Goal: Task Accomplishment & Management: Manage account settings

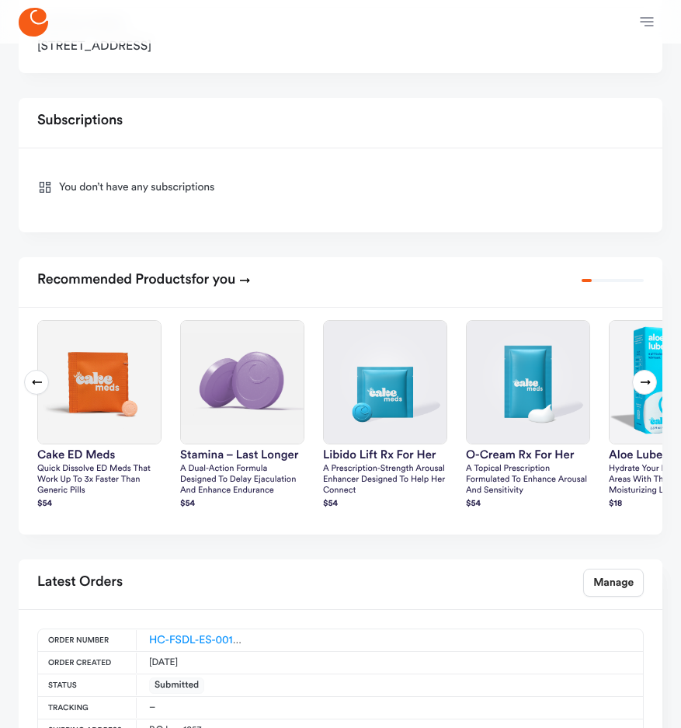
scroll to position [621, 0]
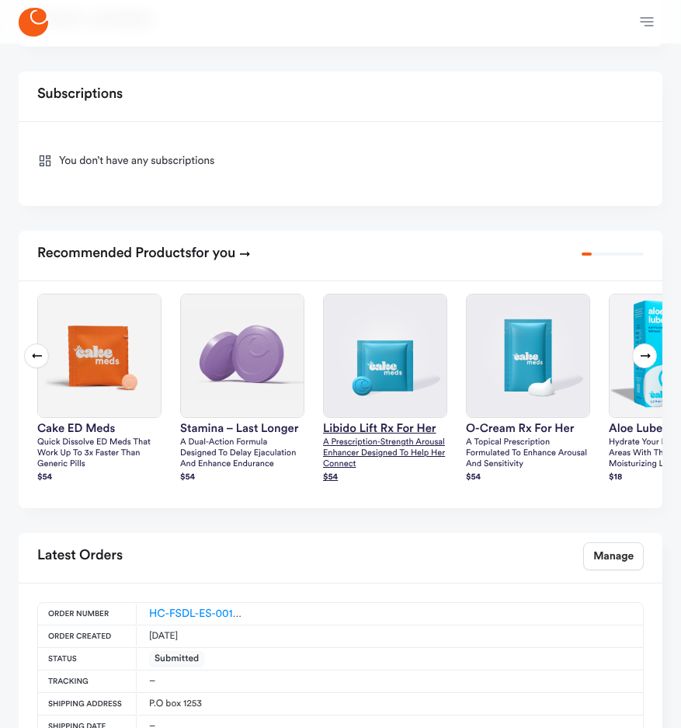
click at [389, 332] on img at bounding box center [385, 355] width 123 height 123
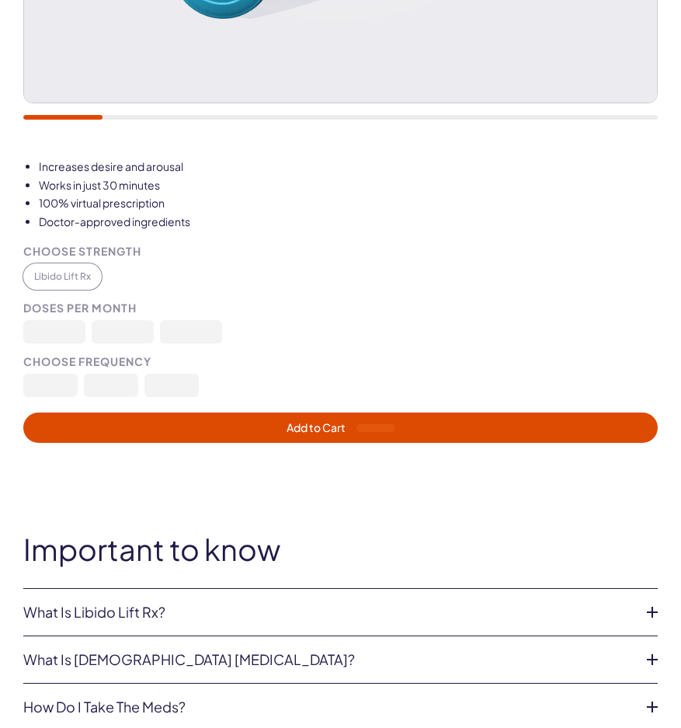
scroll to position [777, 0]
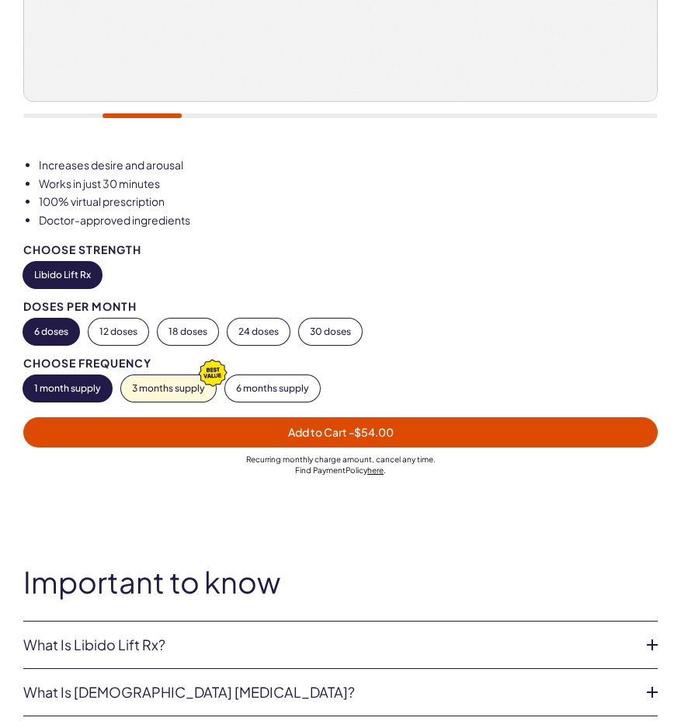
click at [240, 616] on div "Important to know What is Libido Lift Rx? Libido Lift Rx is a compounded medica…" at bounding box center [340, 664] width 681 height 198
click at [227, 640] on link "What is Libido Lift Rx?" at bounding box center [328, 645] width 610 height 16
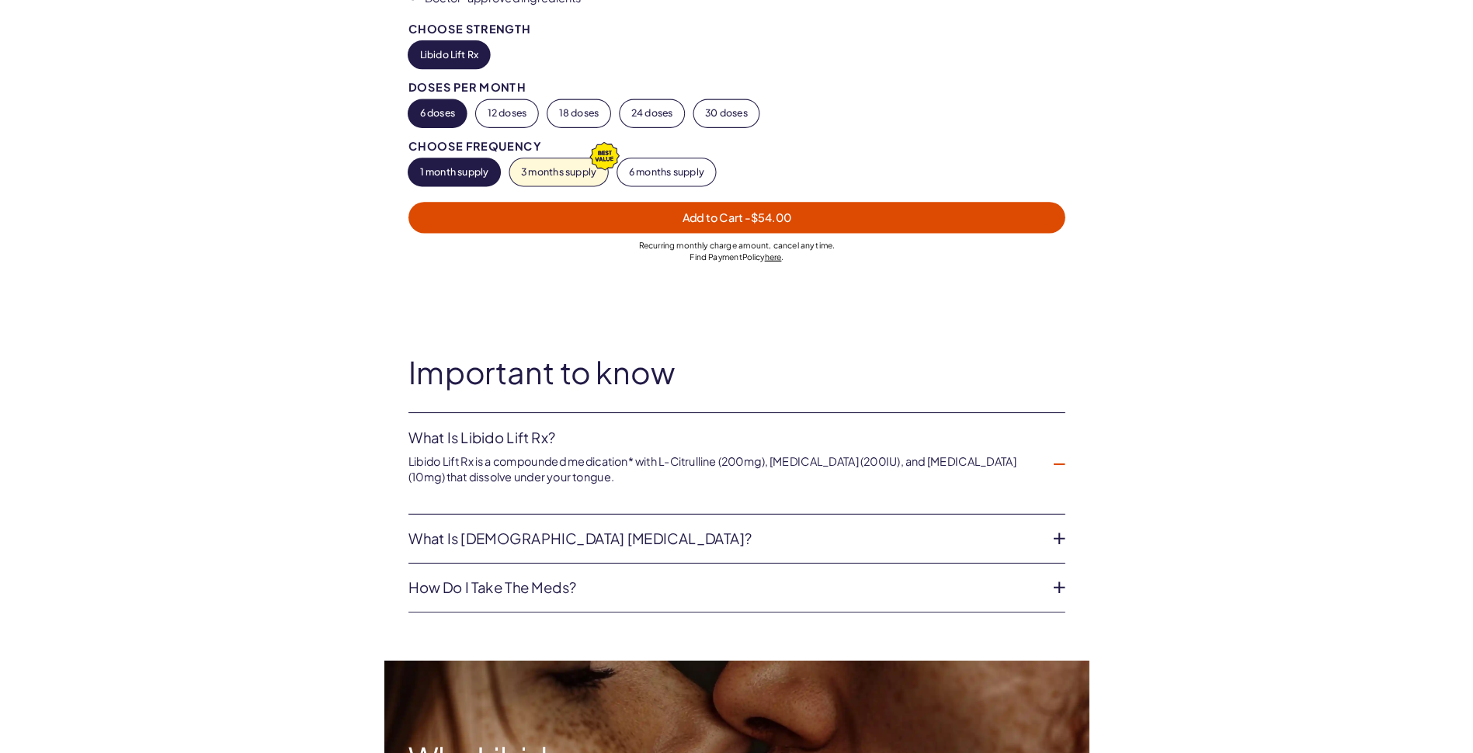
scroll to position [1010, 0]
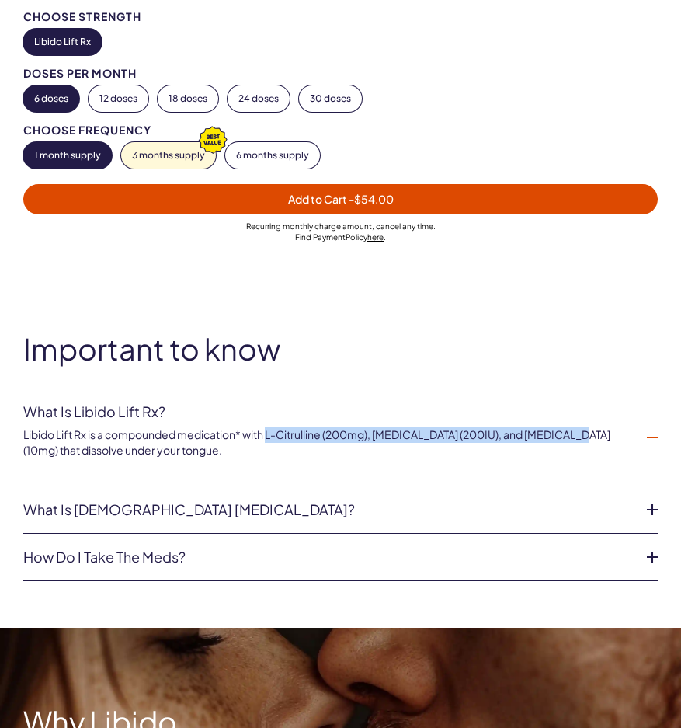
drag, startPoint x: 574, startPoint y: 429, endPoint x: 273, endPoint y: 433, distance: 300.6
click at [273, 433] on p "Libido Lift Rx is a compounded medication* with L-Citrulline (200mg), Oxytocin …" at bounding box center [328, 442] width 610 height 30
copy p "L-Citrulline (200mg), Oxytocin (200IU), and Tadalafil (10mg)"
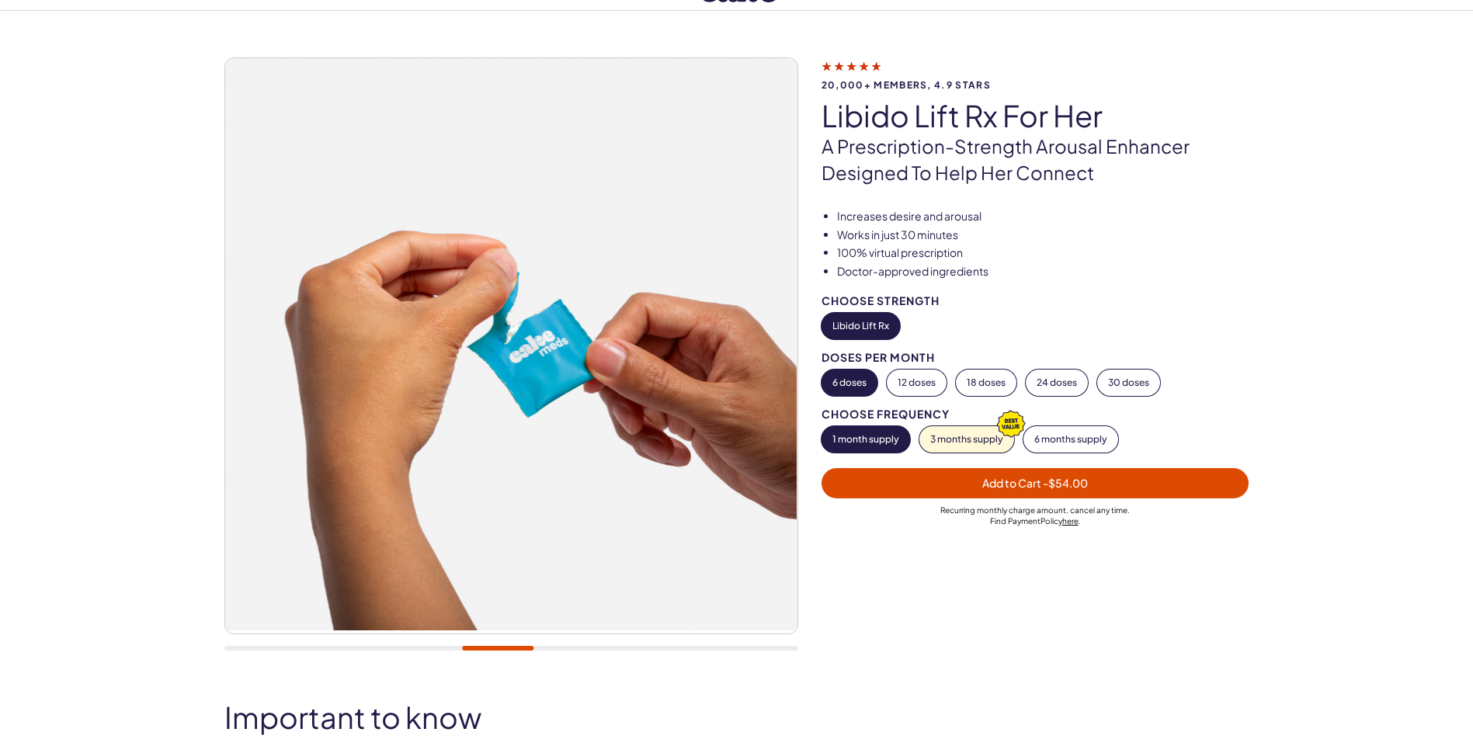
scroll to position [0, 0]
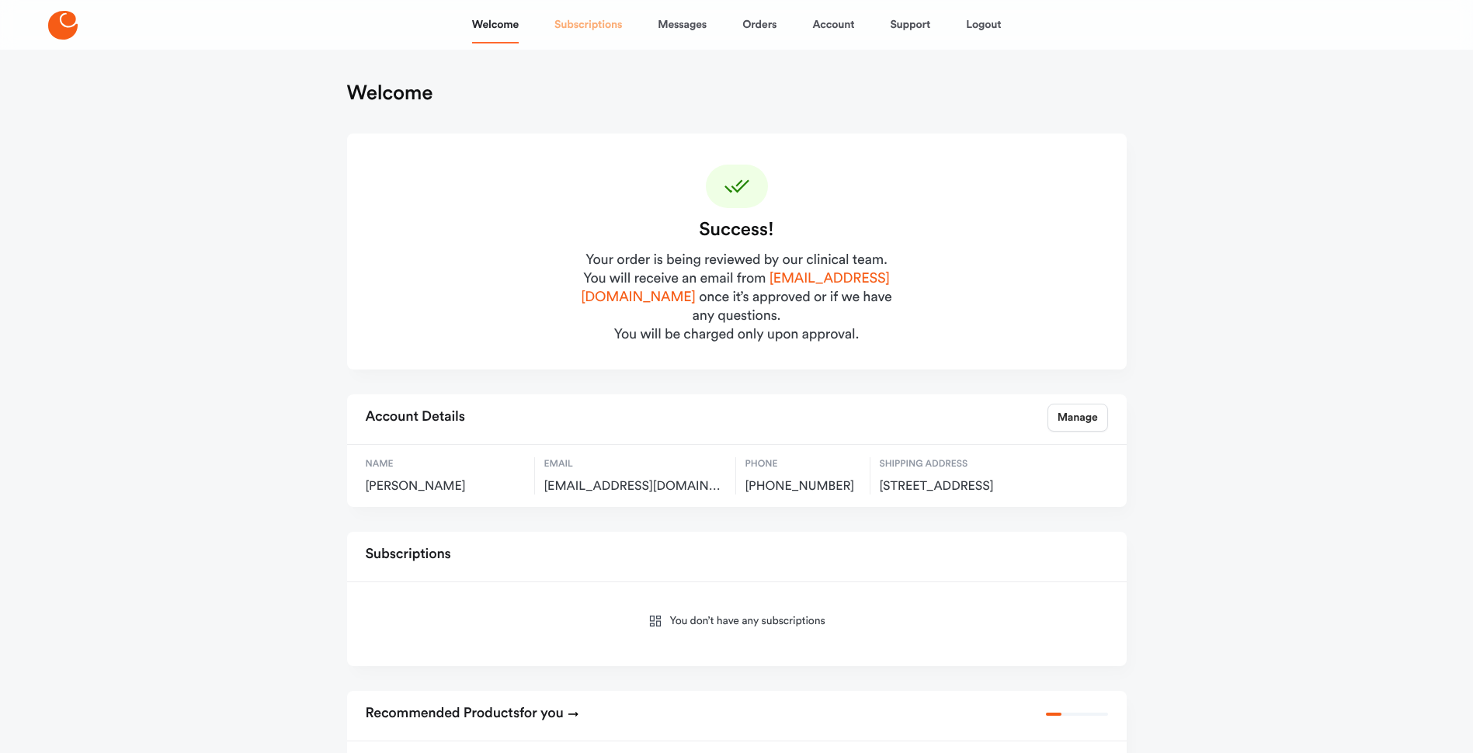
click at [586, 24] on link "Subscriptions" at bounding box center [589, 24] width 68 height 37
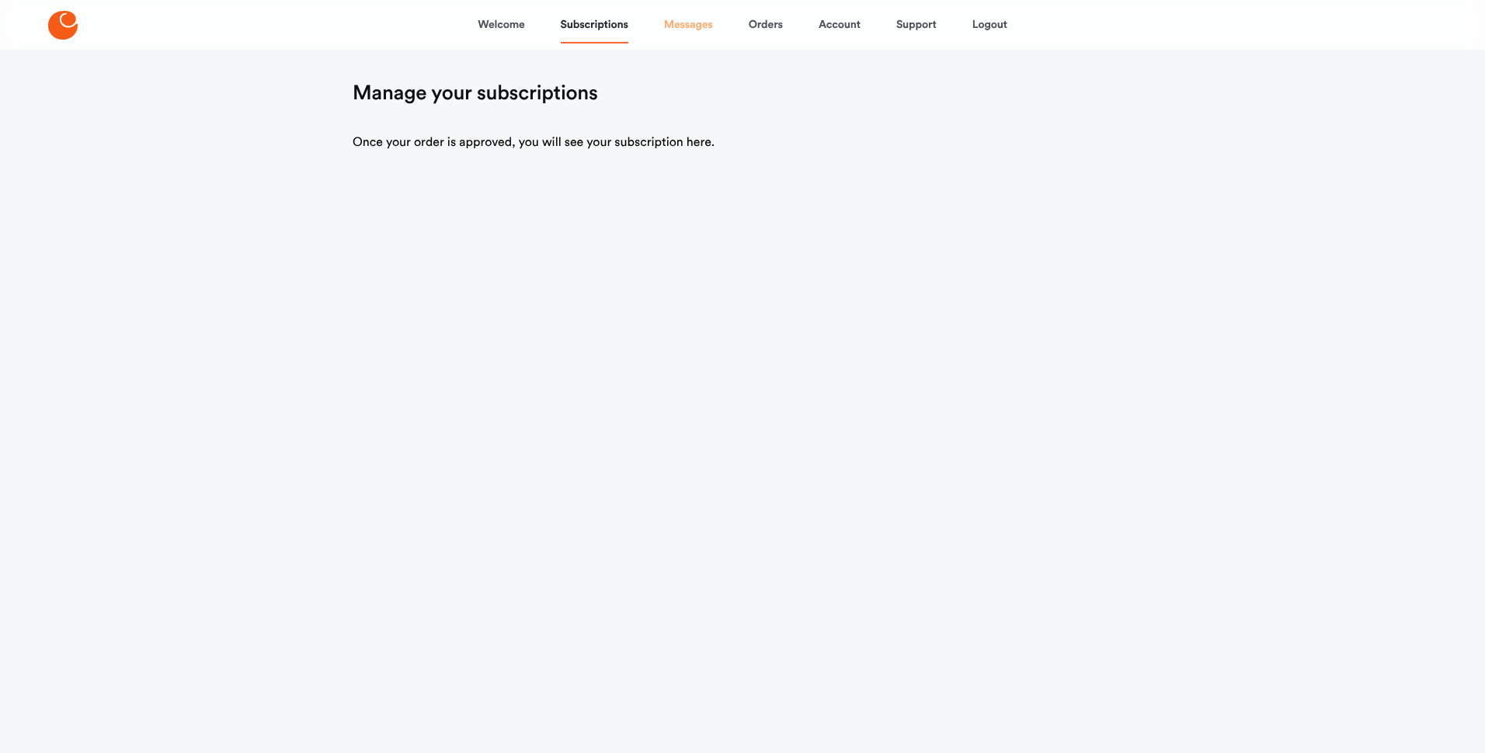
click at [687, 19] on link "Messages" at bounding box center [688, 24] width 49 height 37
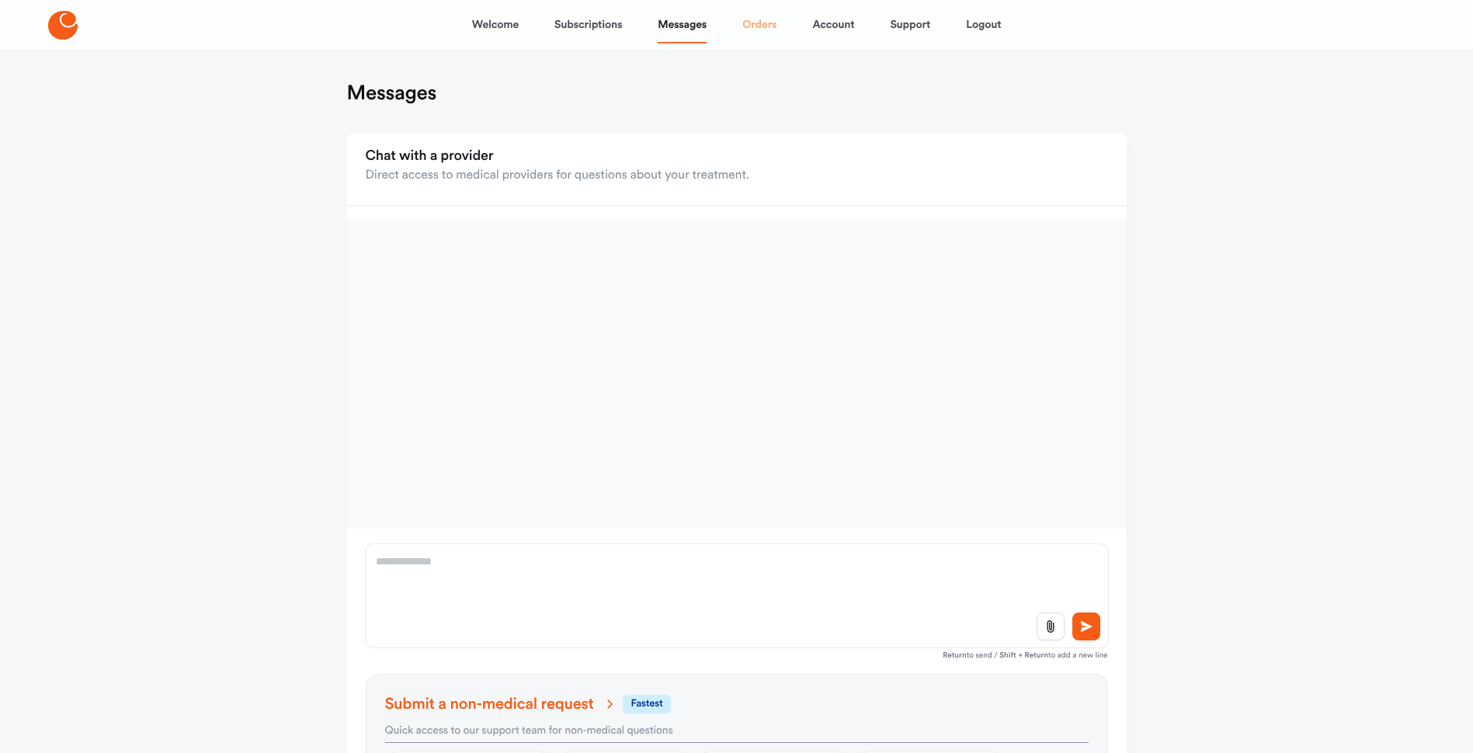
click at [760, 22] on link "Orders" at bounding box center [760, 24] width 34 height 37
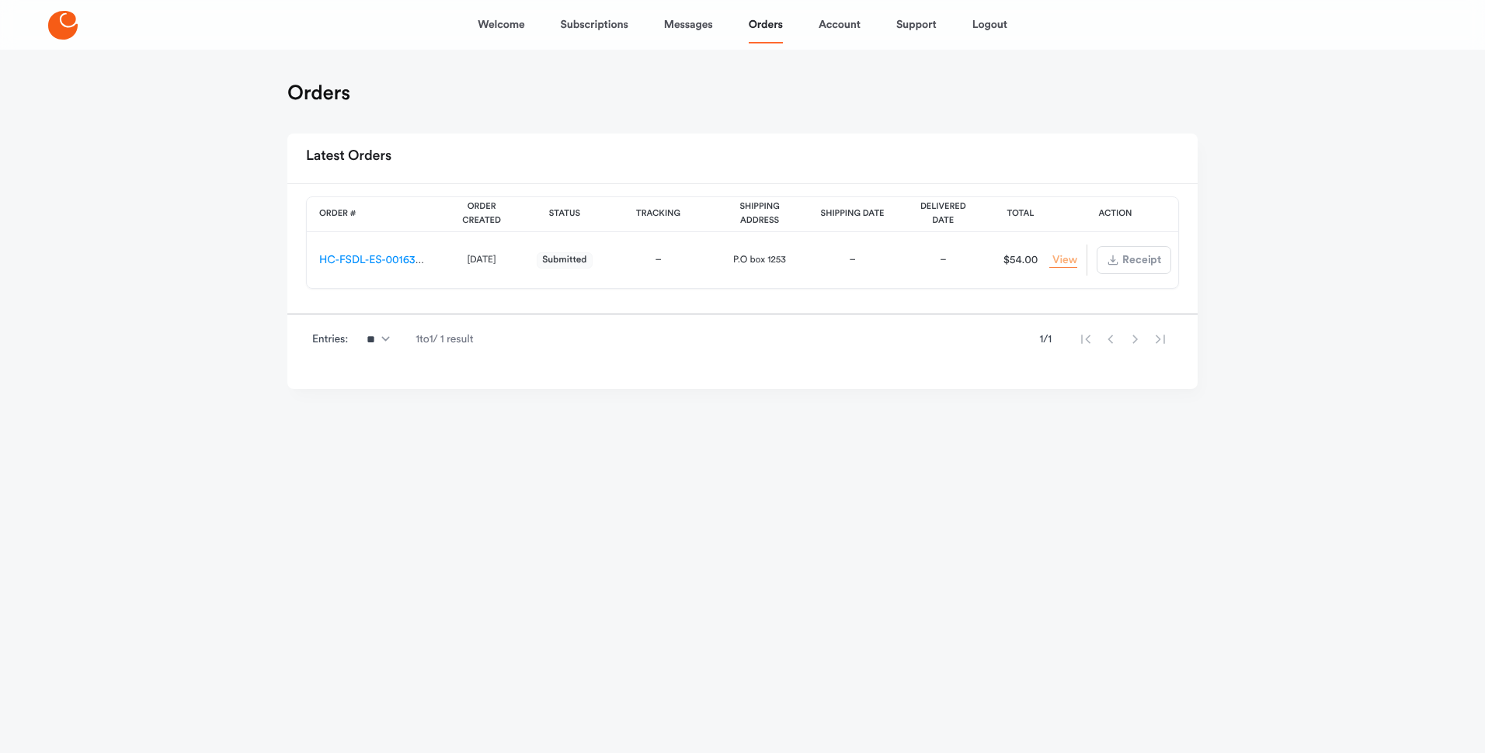
click at [1061, 261] on link "View Order" at bounding box center [1063, 260] width 28 height 15
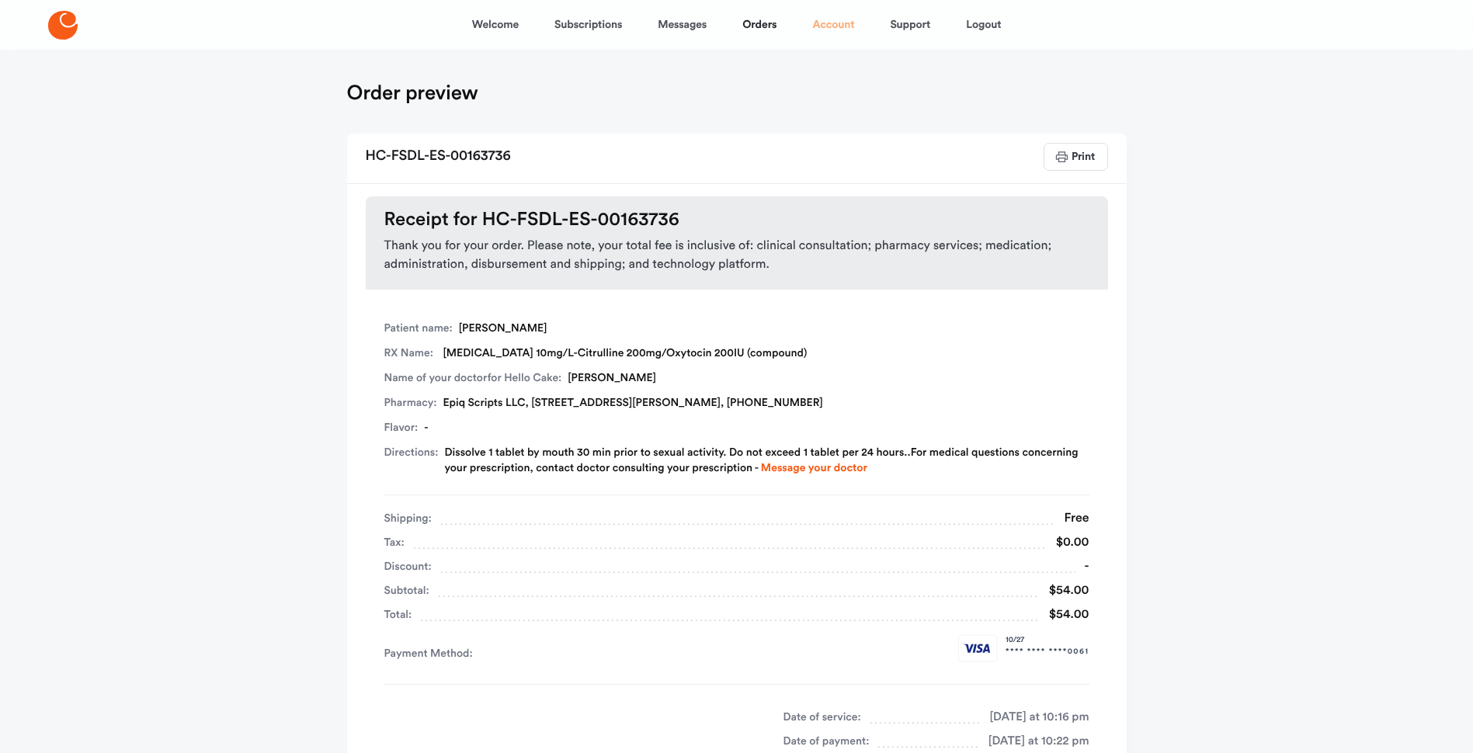
click at [823, 26] on link "Account" at bounding box center [833, 24] width 42 height 37
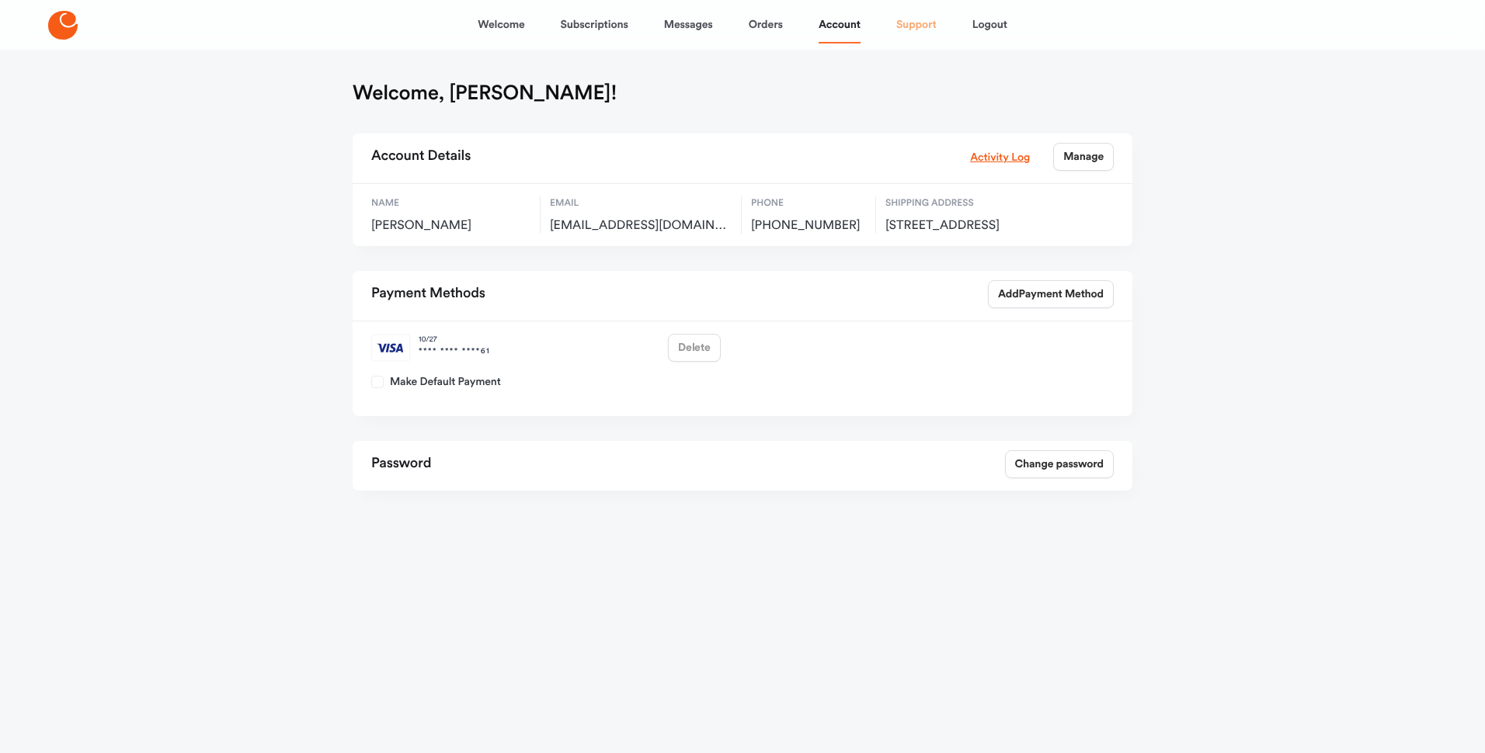
click at [916, 22] on link "Support" at bounding box center [916, 24] width 40 height 37
click at [513, 30] on link "Welcome" at bounding box center [501, 24] width 47 height 37
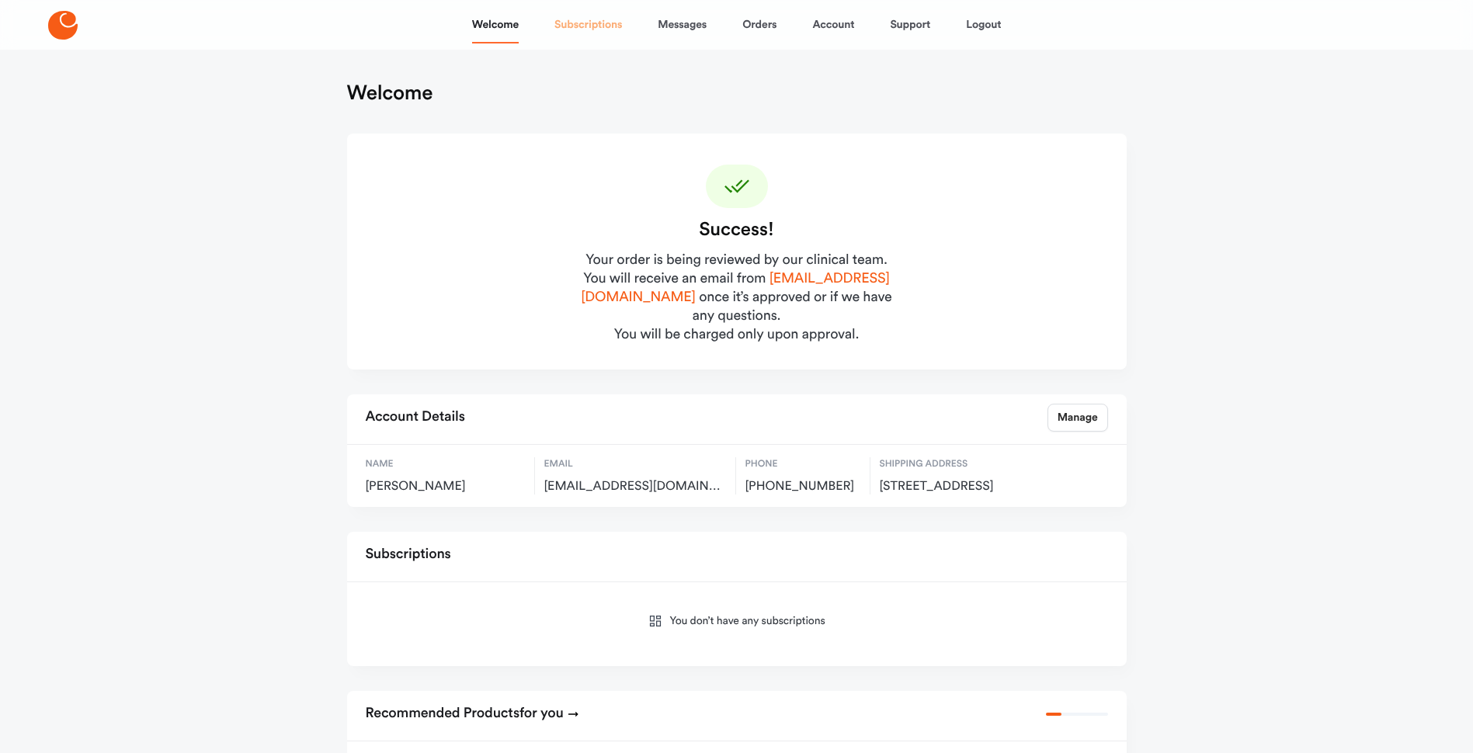
click at [565, 24] on link "Subscriptions" at bounding box center [589, 24] width 68 height 37
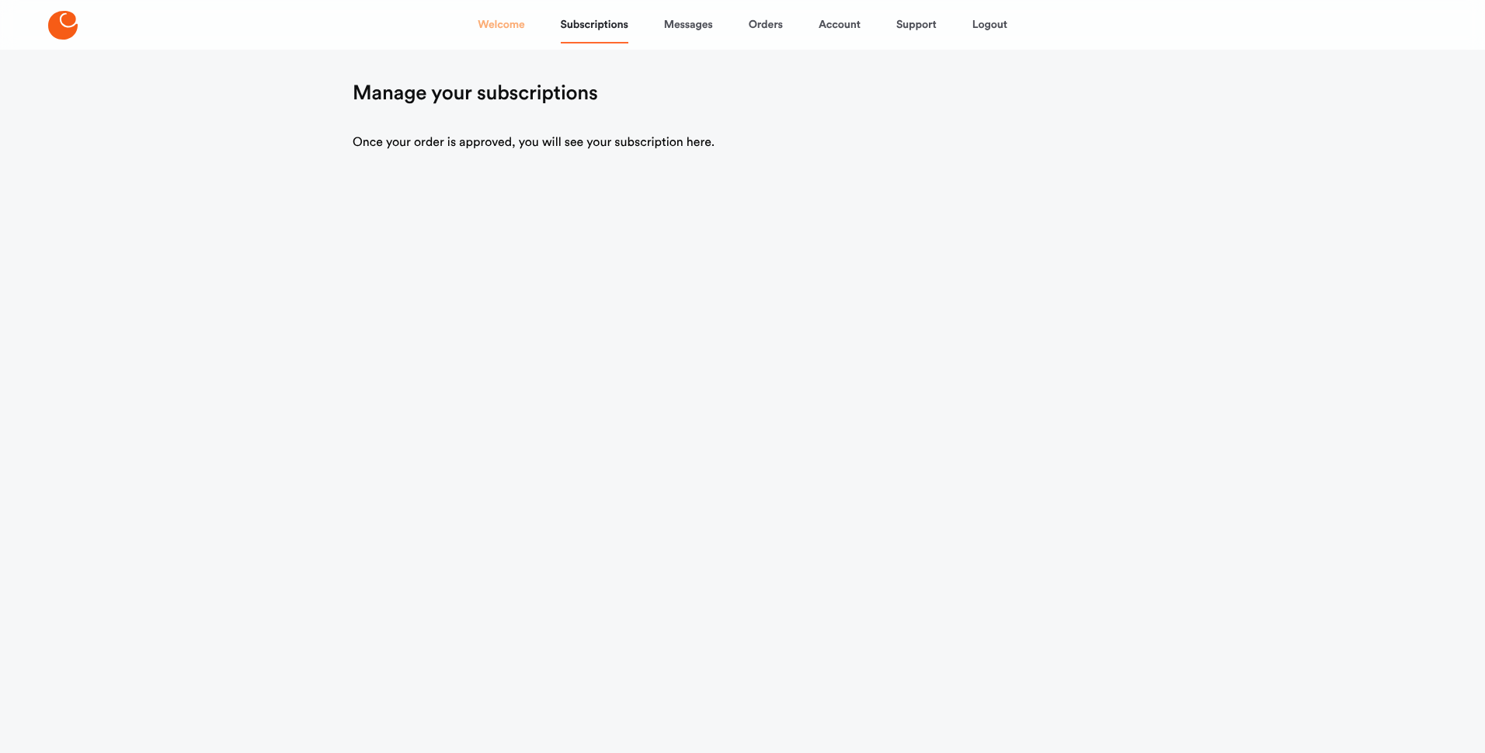
click at [500, 26] on link "Welcome" at bounding box center [501, 24] width 47 height 37
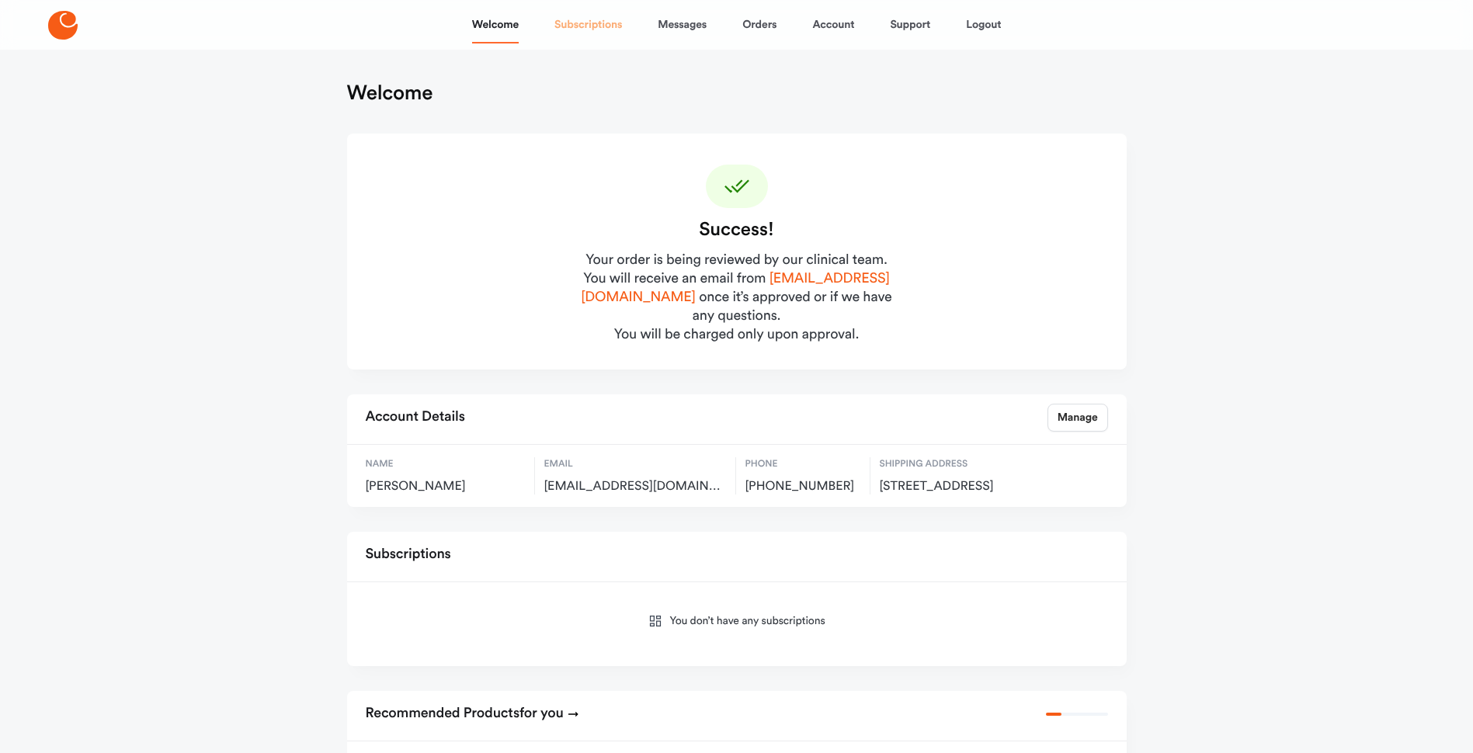
click at [576, 27] on link "Subscriptions" at bounding box center [589, 24] width 68 height 37
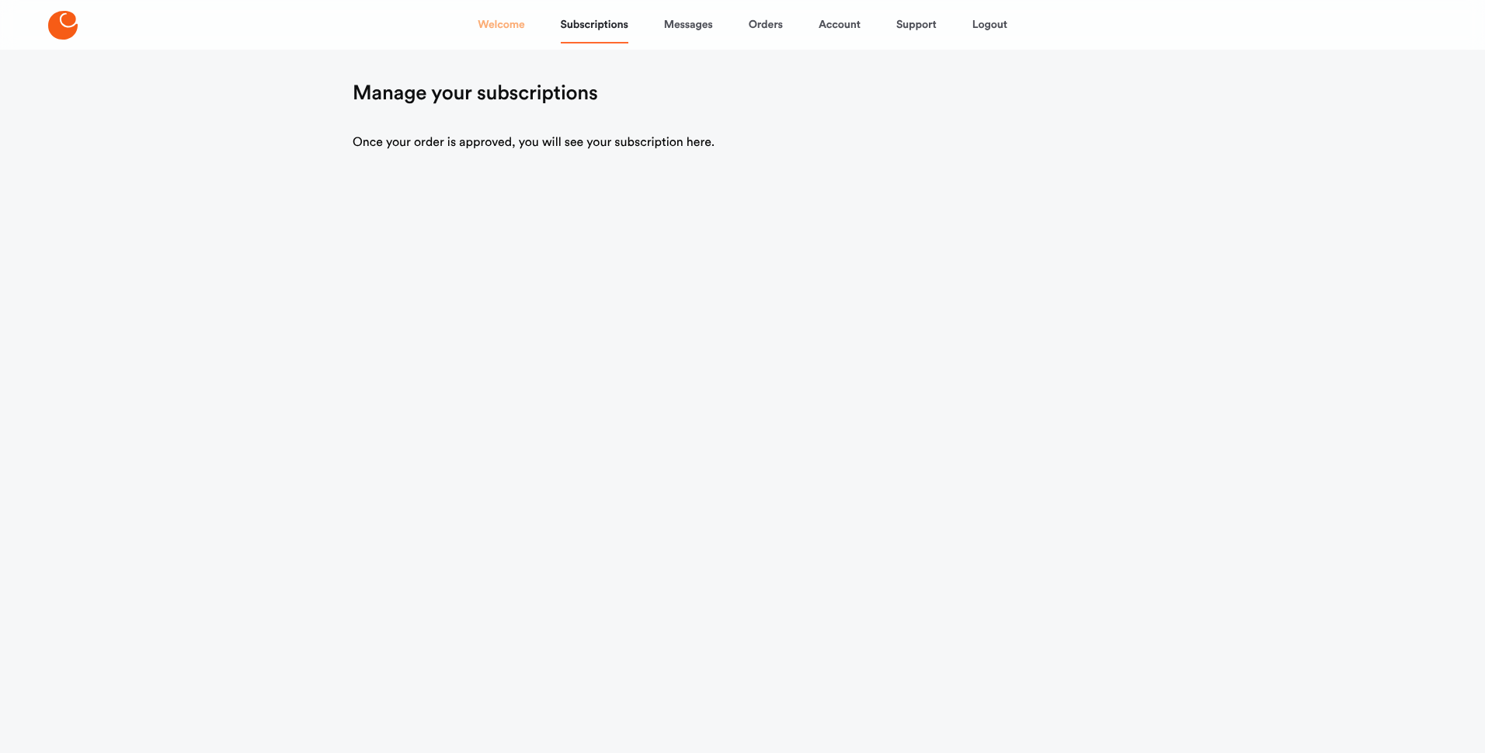
click at [503, 30] on link "Welcome" at bounding box center [501, 24] width 47 height 37
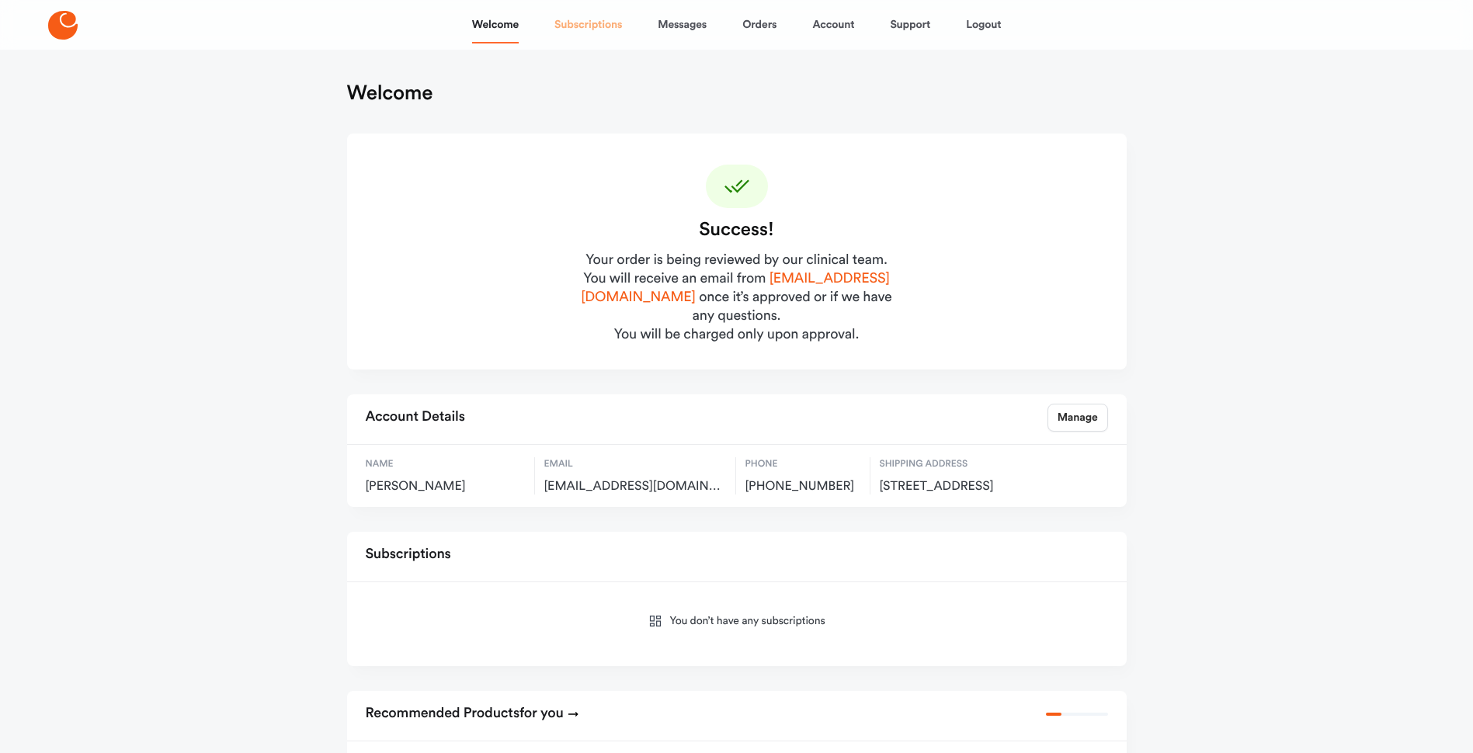
click at [586, 18] on link "Subscriptions" at bounding box center [589, 24] width 68 height 37
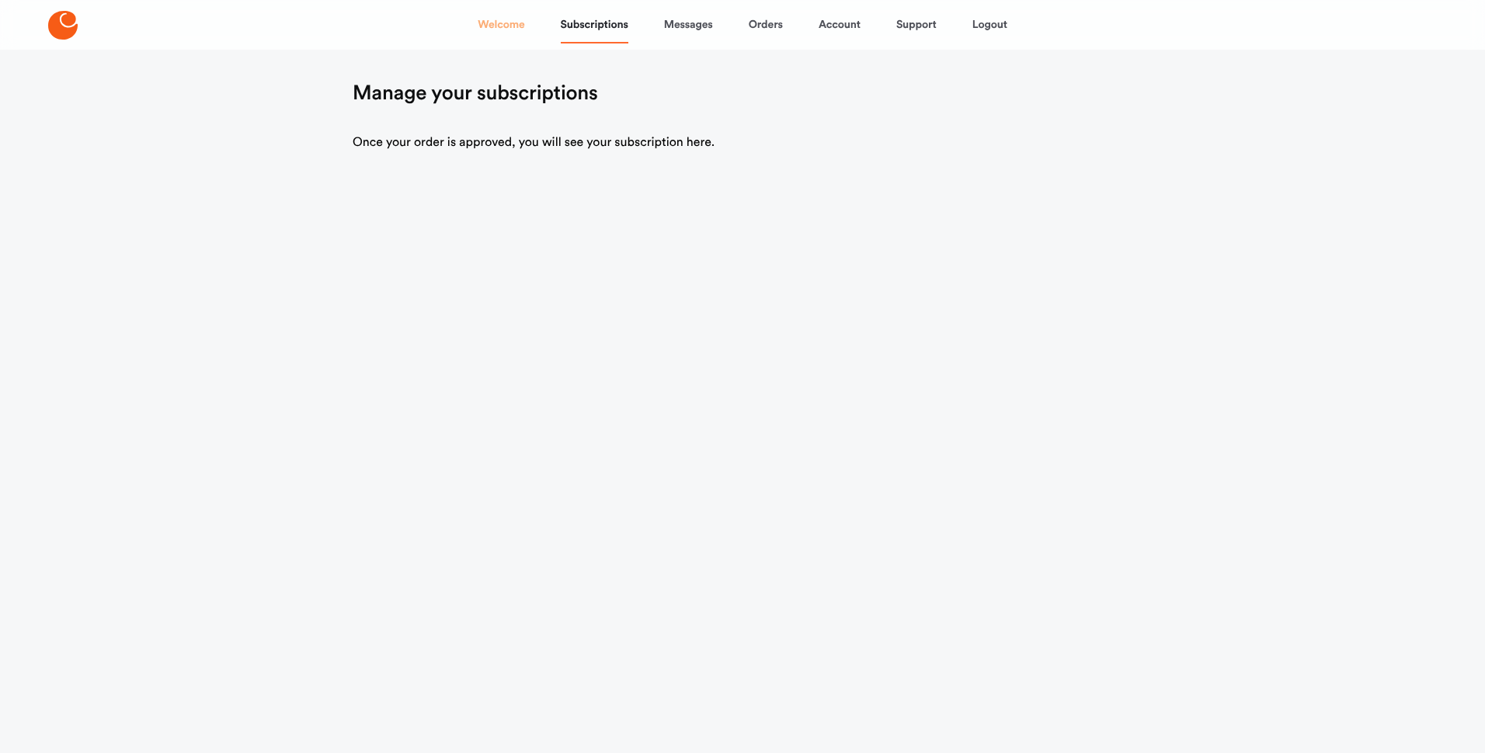
click at [513, 26] on link "Welcome" at bounding box center [501, 24] width 47 height 37
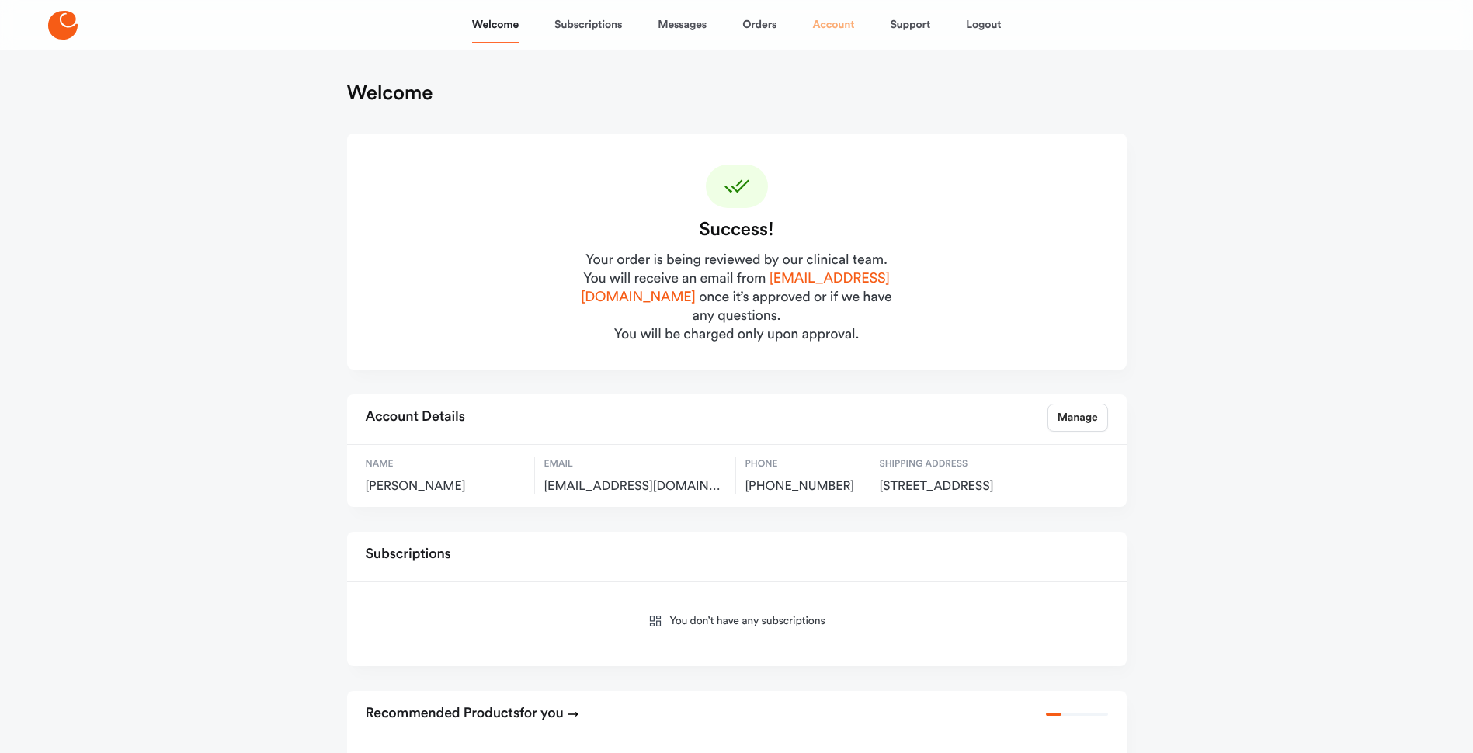
click at [826, 26] on link "Account" at bounding box center [833, 24] width 42 height 37
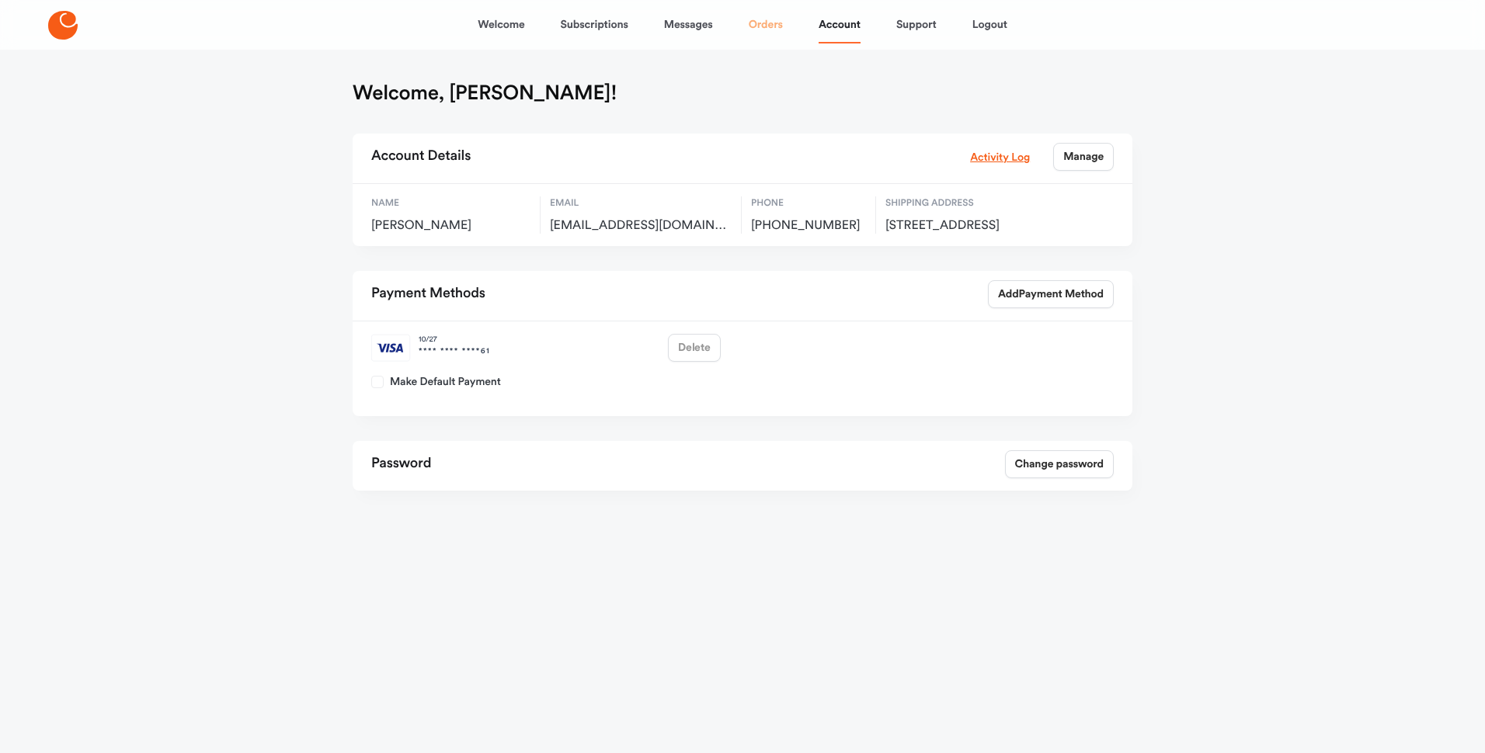
click at [764, 22] on link "Orders" at bounding box center [766, 24] width 34 height 37
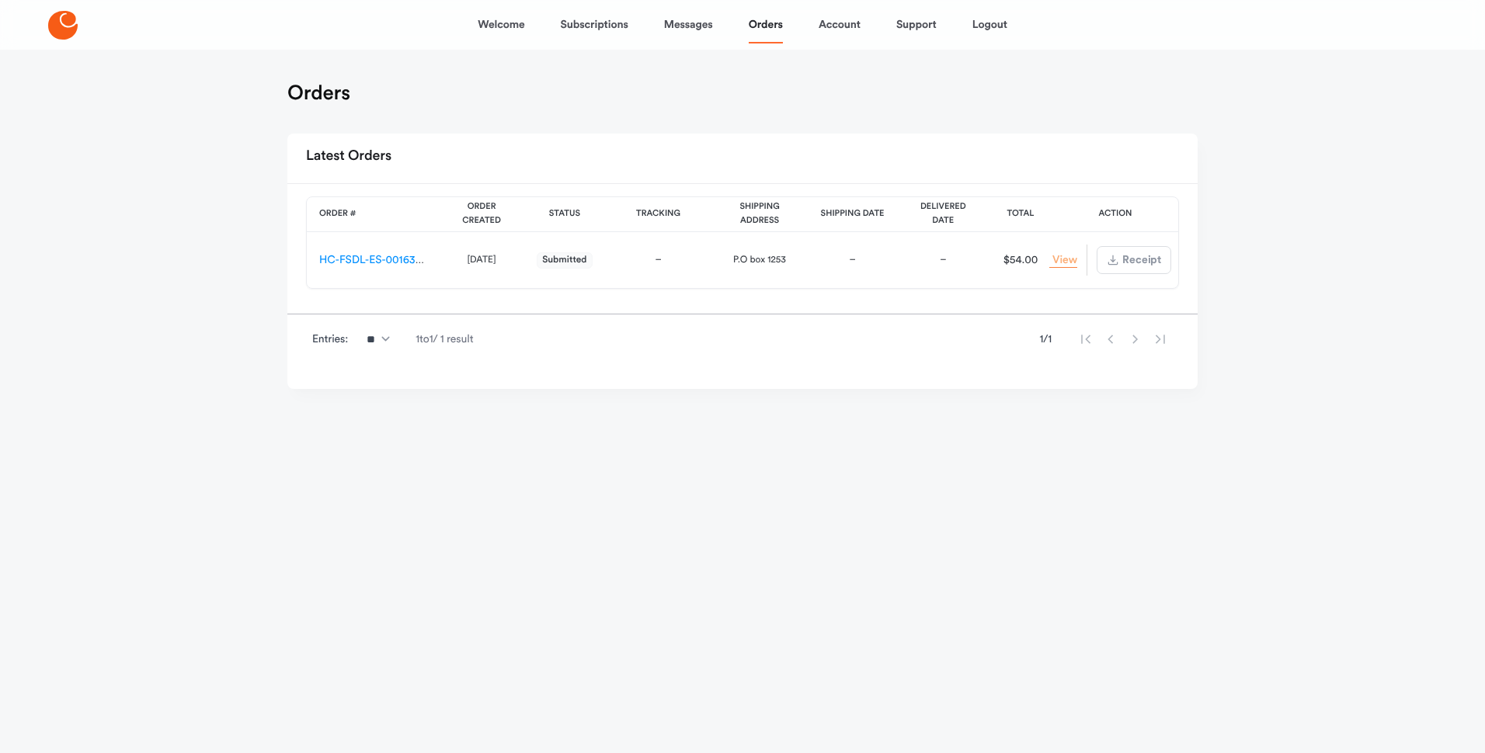
click at [1069, 259] on link "View Order" at bounding box center [1063, 260] width 28 height 15
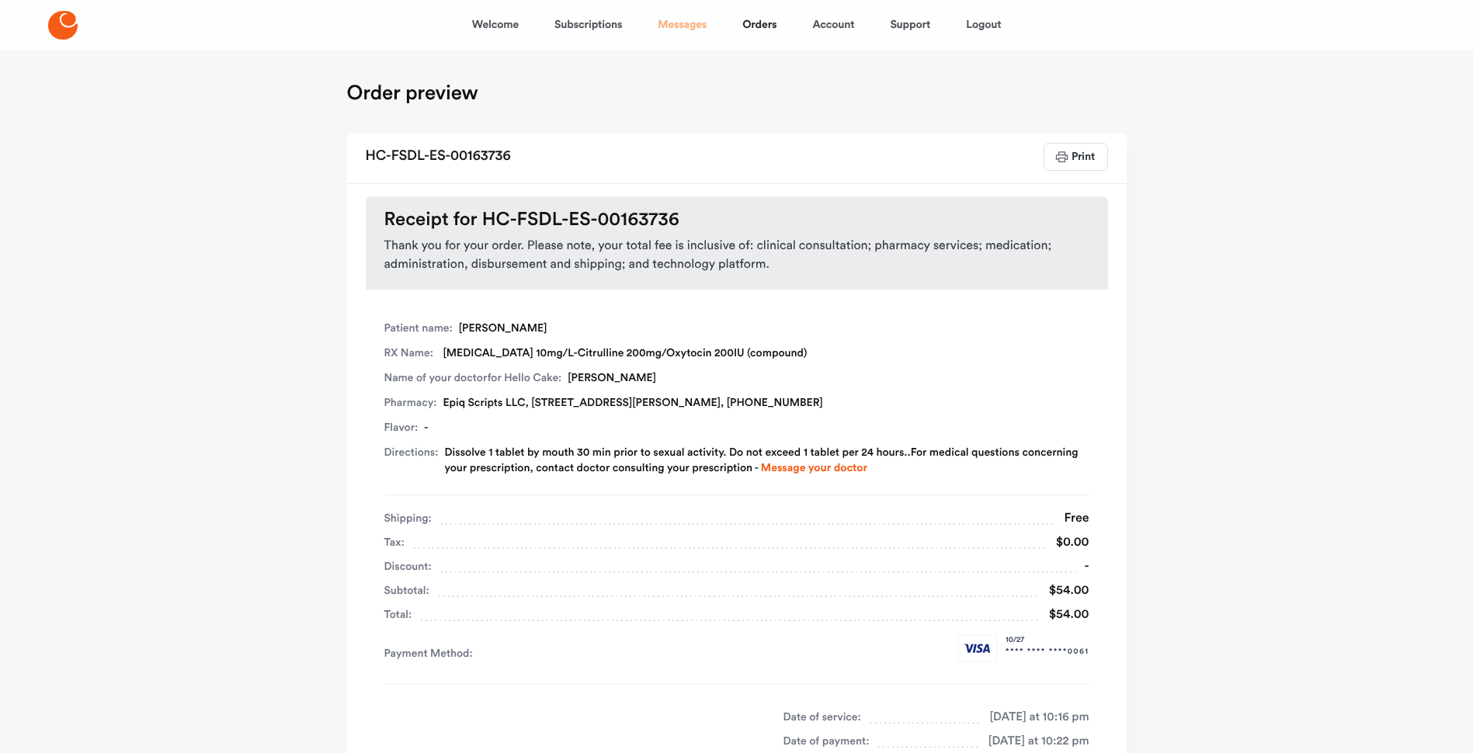
click at [690, 24] on link "Messages" at bounding box center [682, 24] width 49 height 37
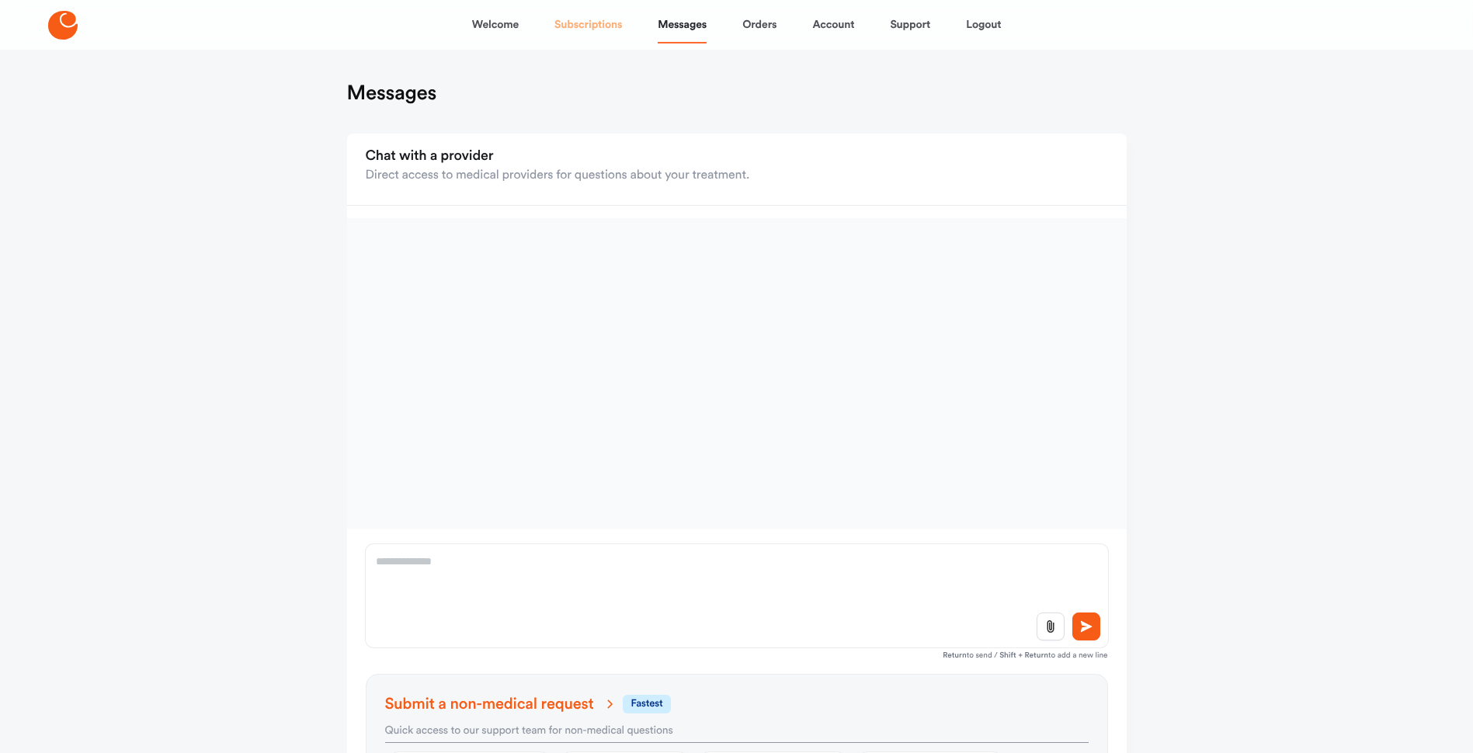
click at [594, 23] on link "Subscriptions" at bounding box center [589, 24] width 68 height 37
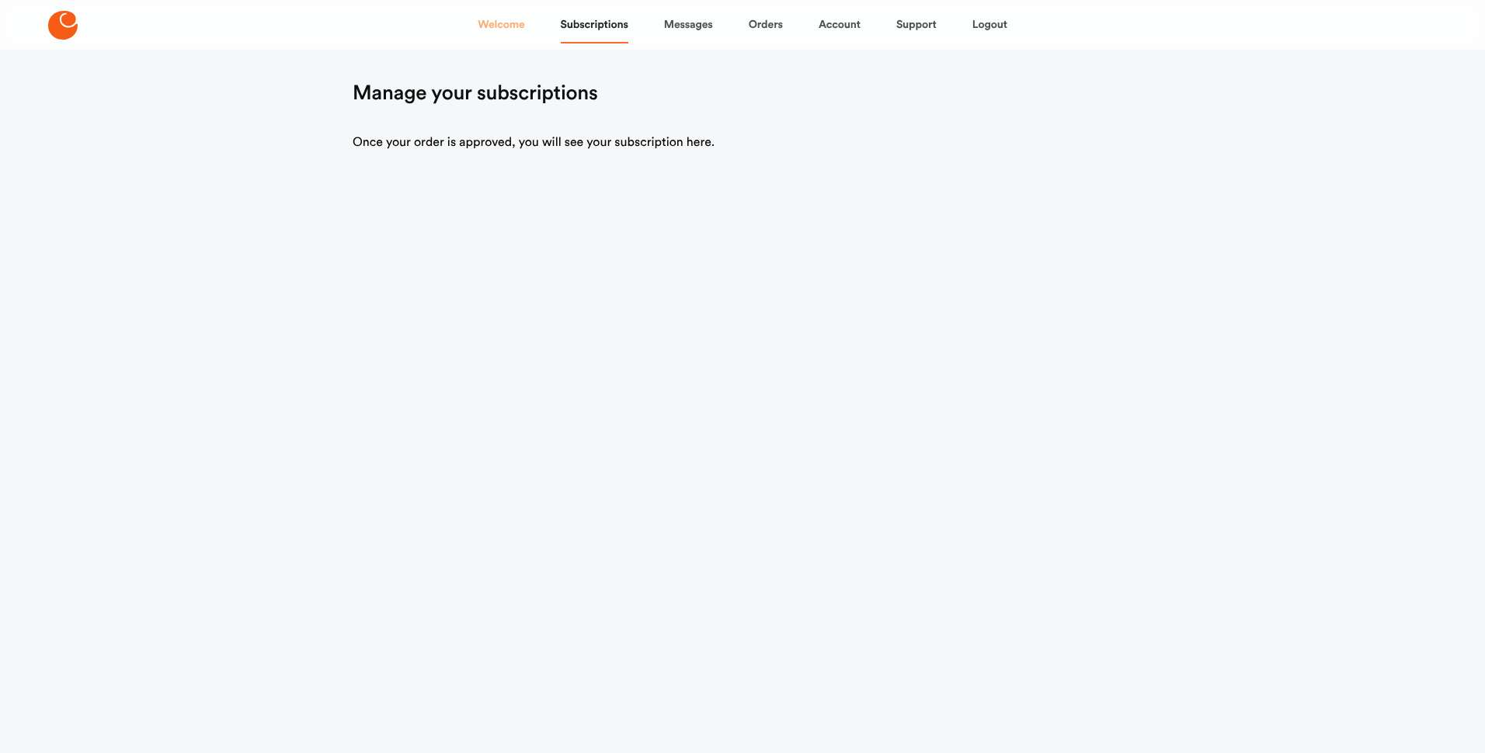
click at [493, 30] on link "Welcome" at bounding box center [501, 24] width 47 height 37
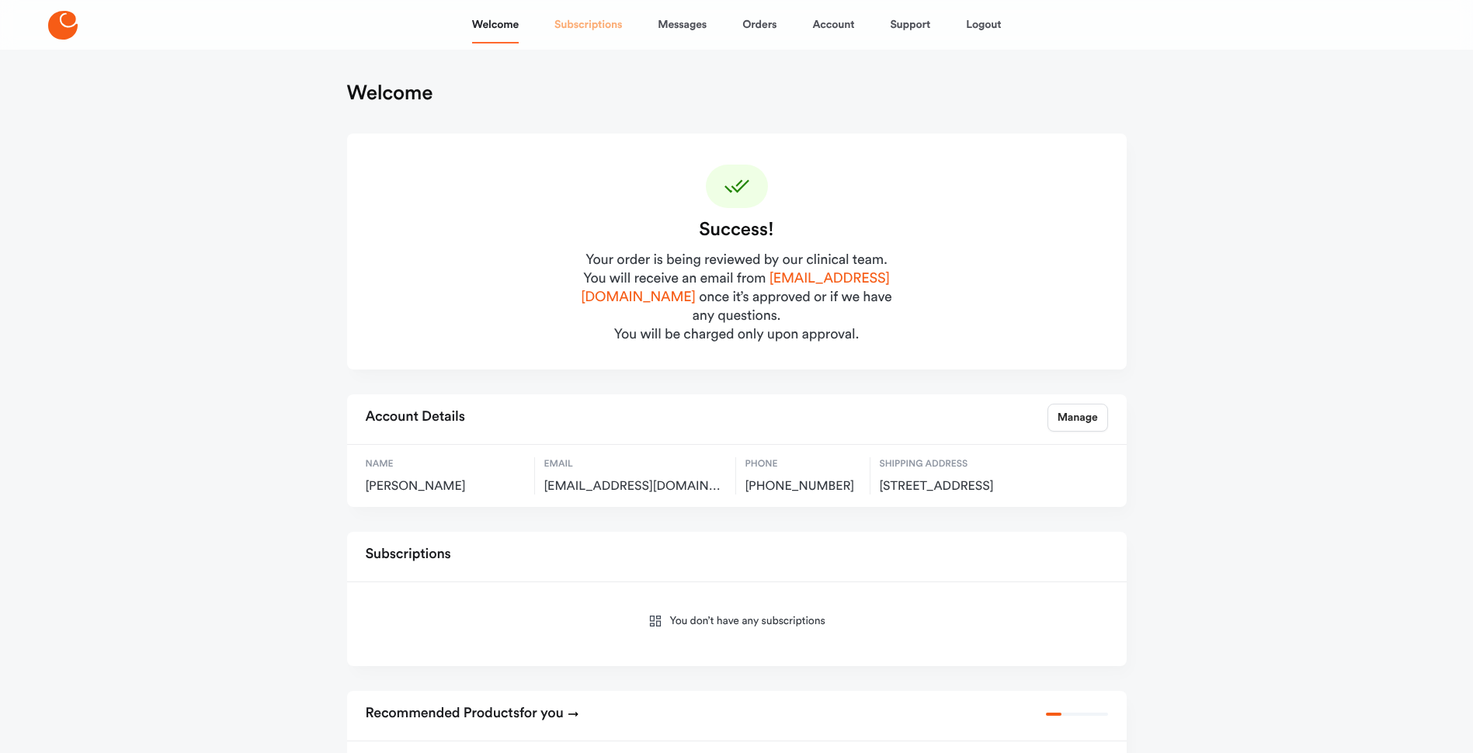
click at [586, 25] on link "Subscriptions" at bounding box center [589, 24] width 68 height 37
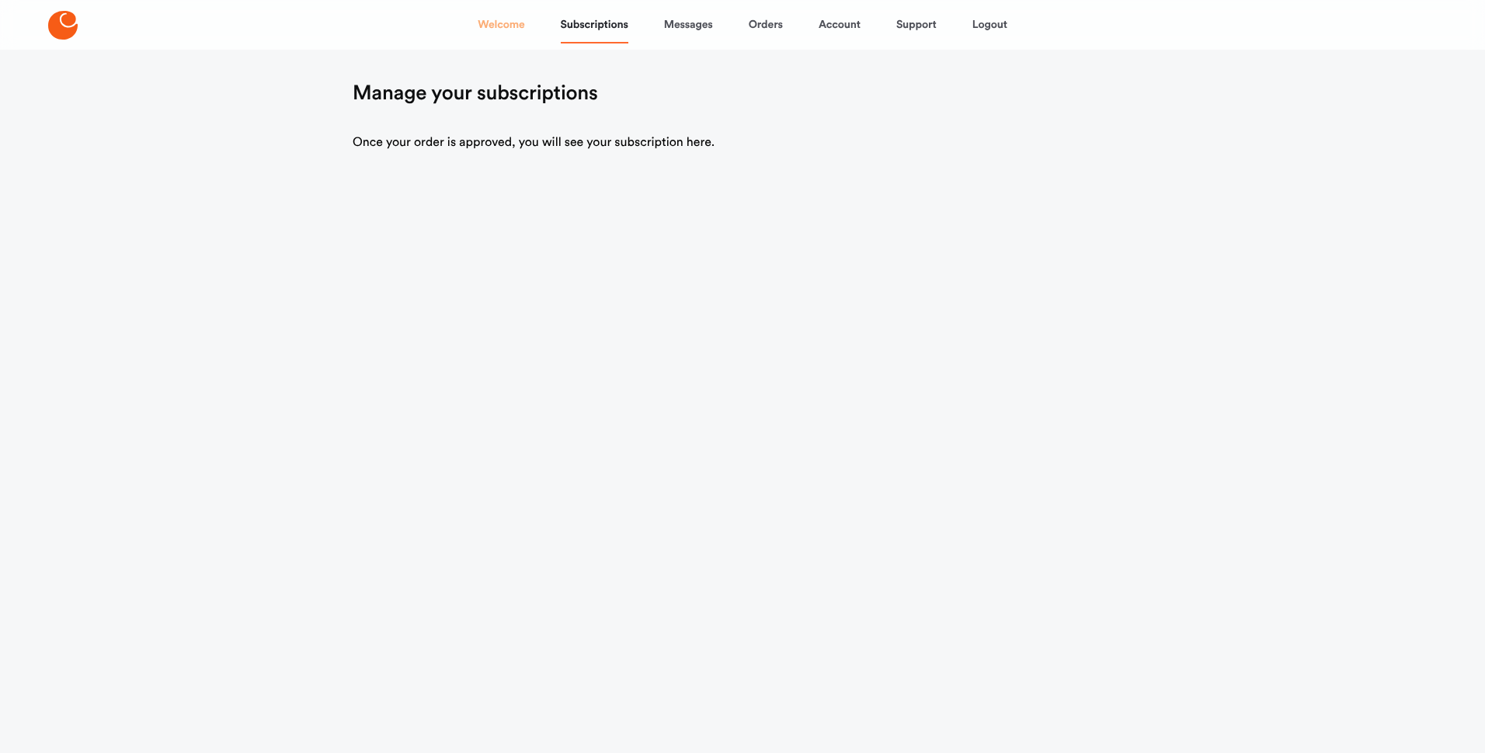
click at [503, 21] on link "Welcome" at bounding box center [501, 24] width 47 height 37
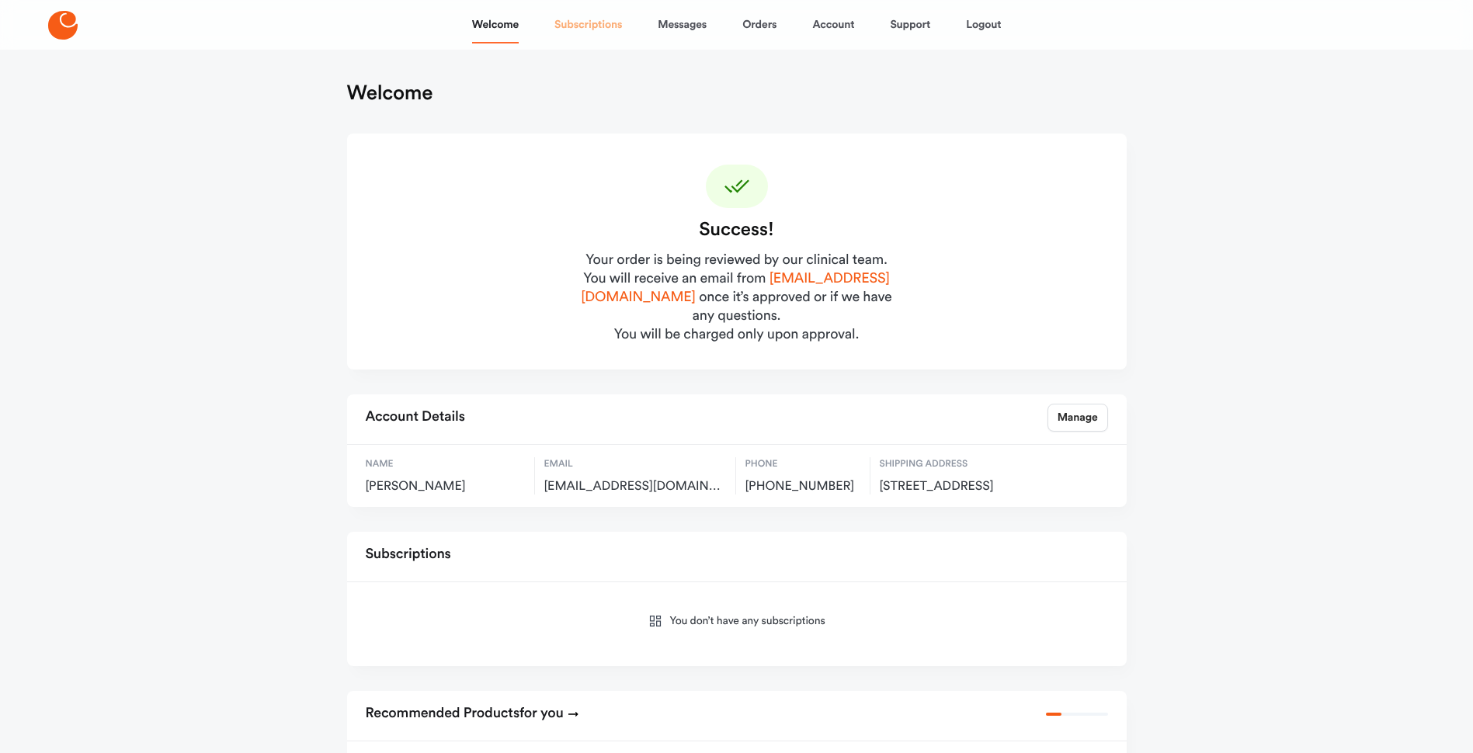
click at [590, 33] on link "Subscriptions" at bounding box center [589, 24] width 68 height 37
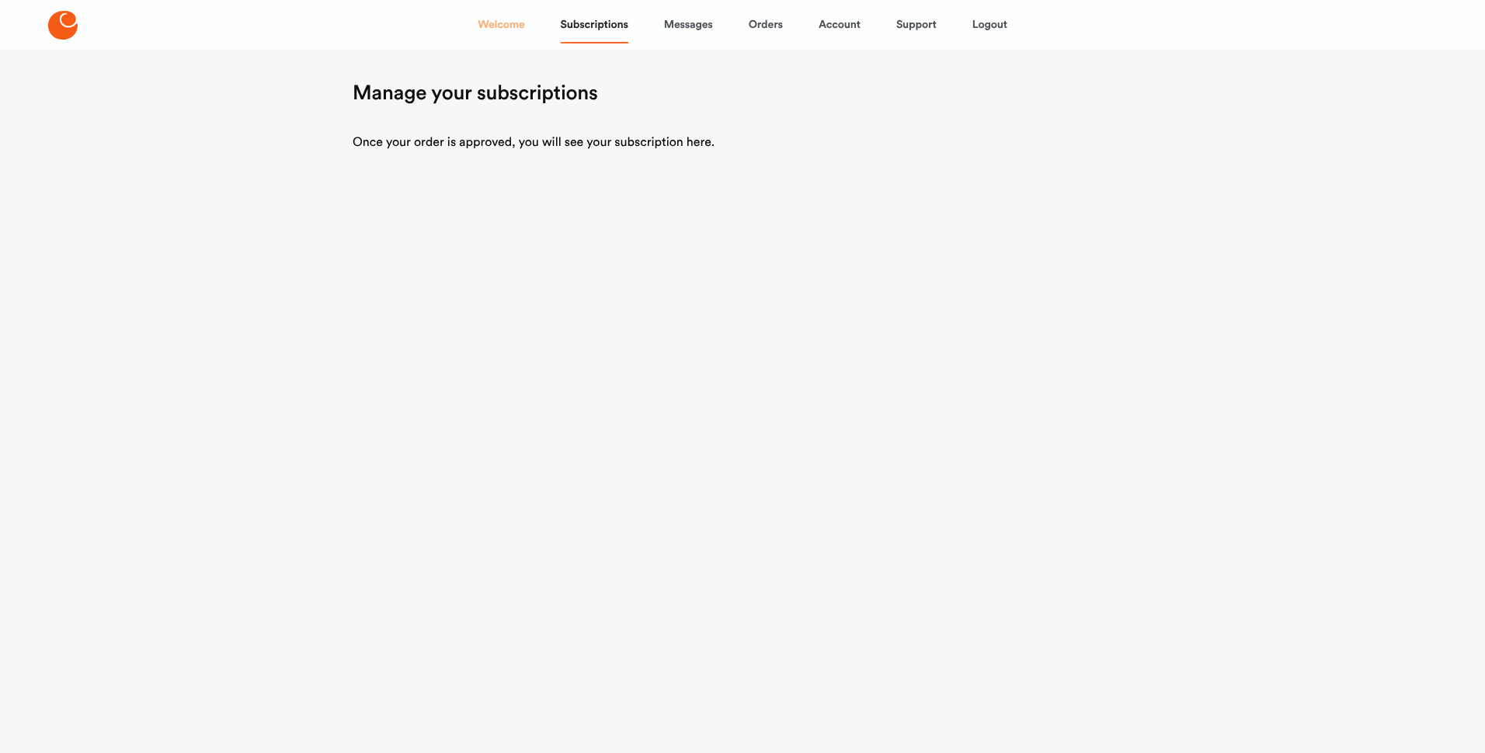
click at [489, 28] on link "Welcome" at bounding box center [501, 24] width 47 height 37
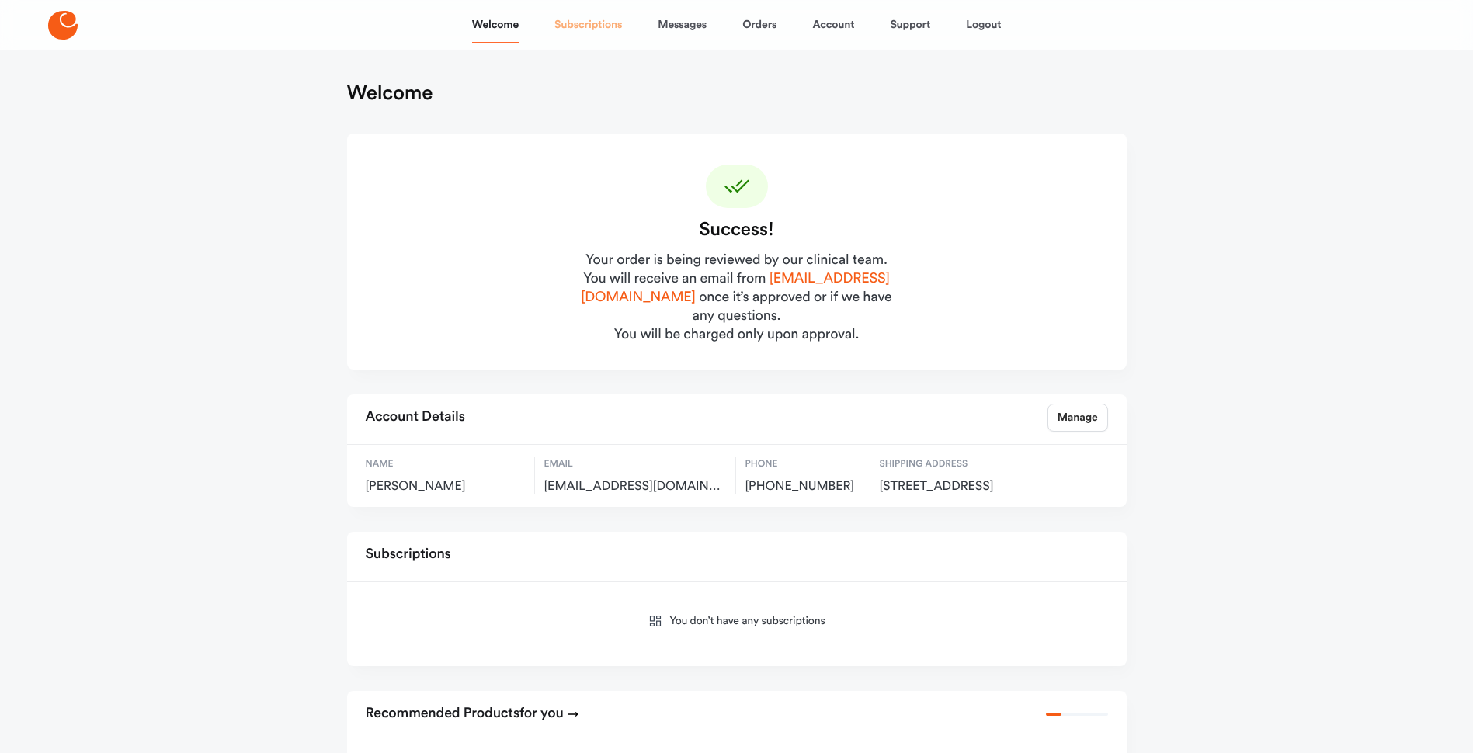
click at [577, 23] on link "Subscriptions" at bounding box center [589, 24] width 68 height 37
